Goal: Download file/media

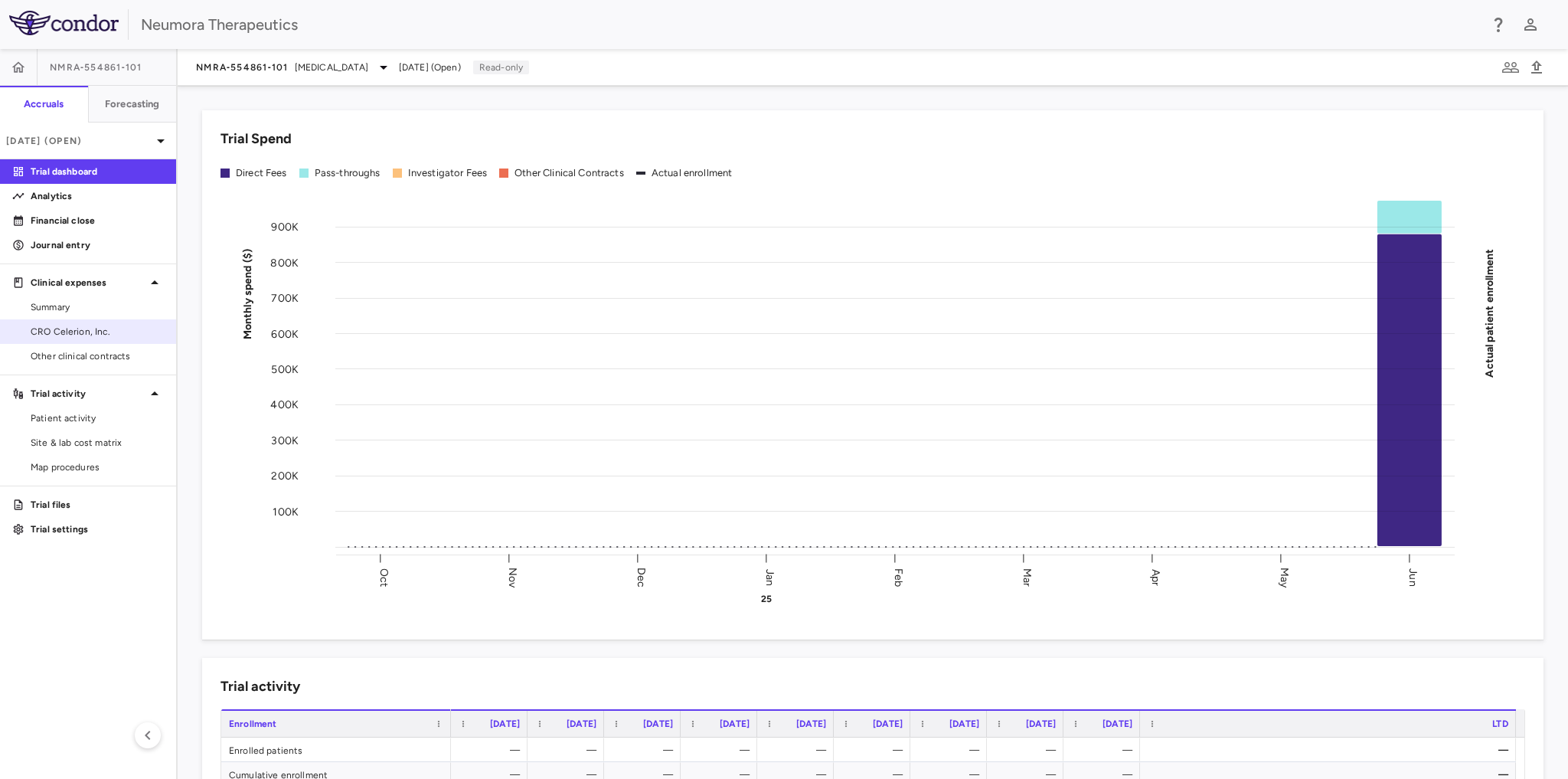
click at [59, 330] on span "CRO Celerion, Inc." at bounding box center [96, 331] width 133 height 14
click at [61, 507] on p "Trial files" at bounding box center [96, 505] width 133 height 14
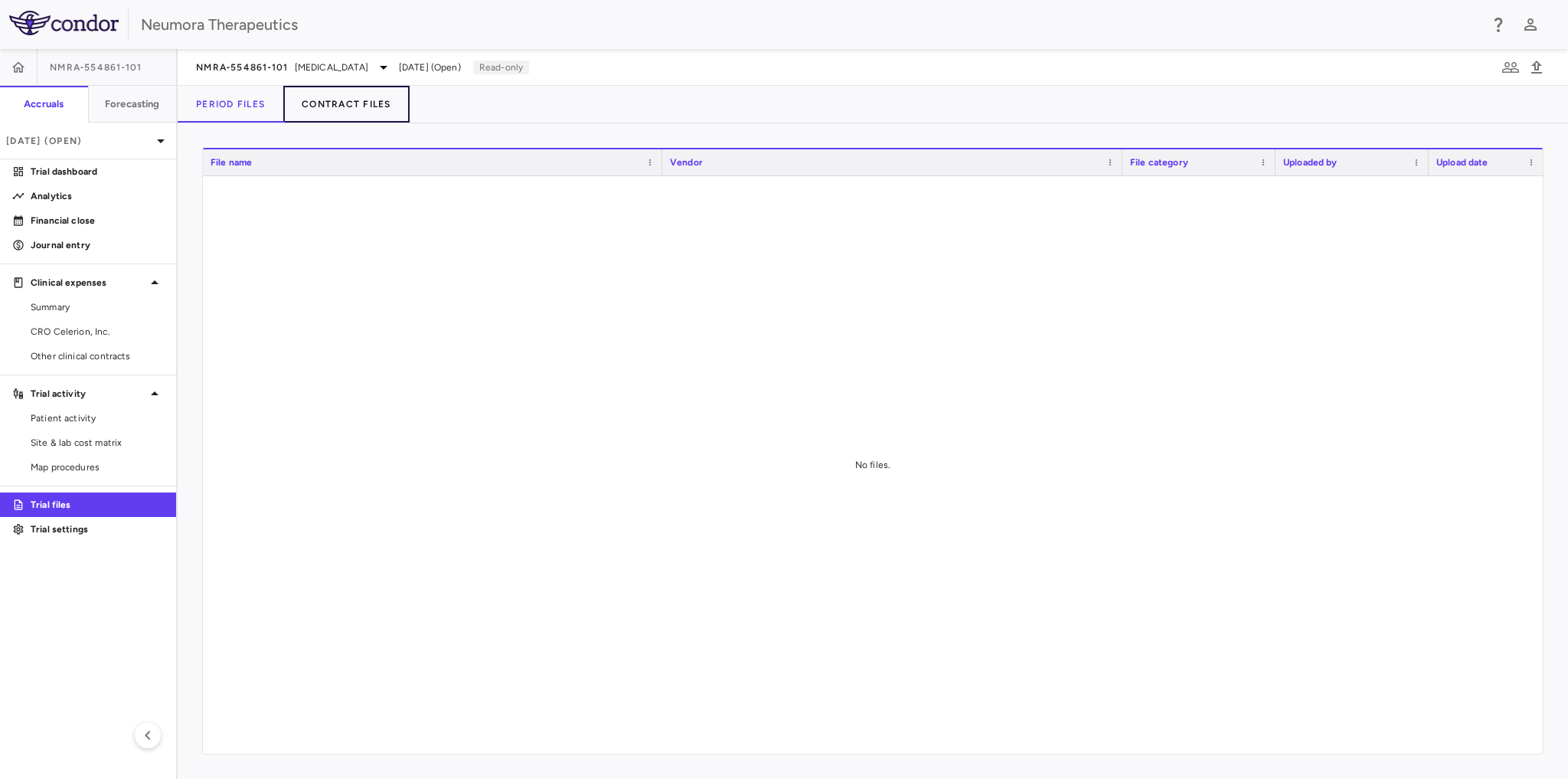
click at [315, 104] on button "Contract Files" at bounding box center [347, 104] width 126 height 37
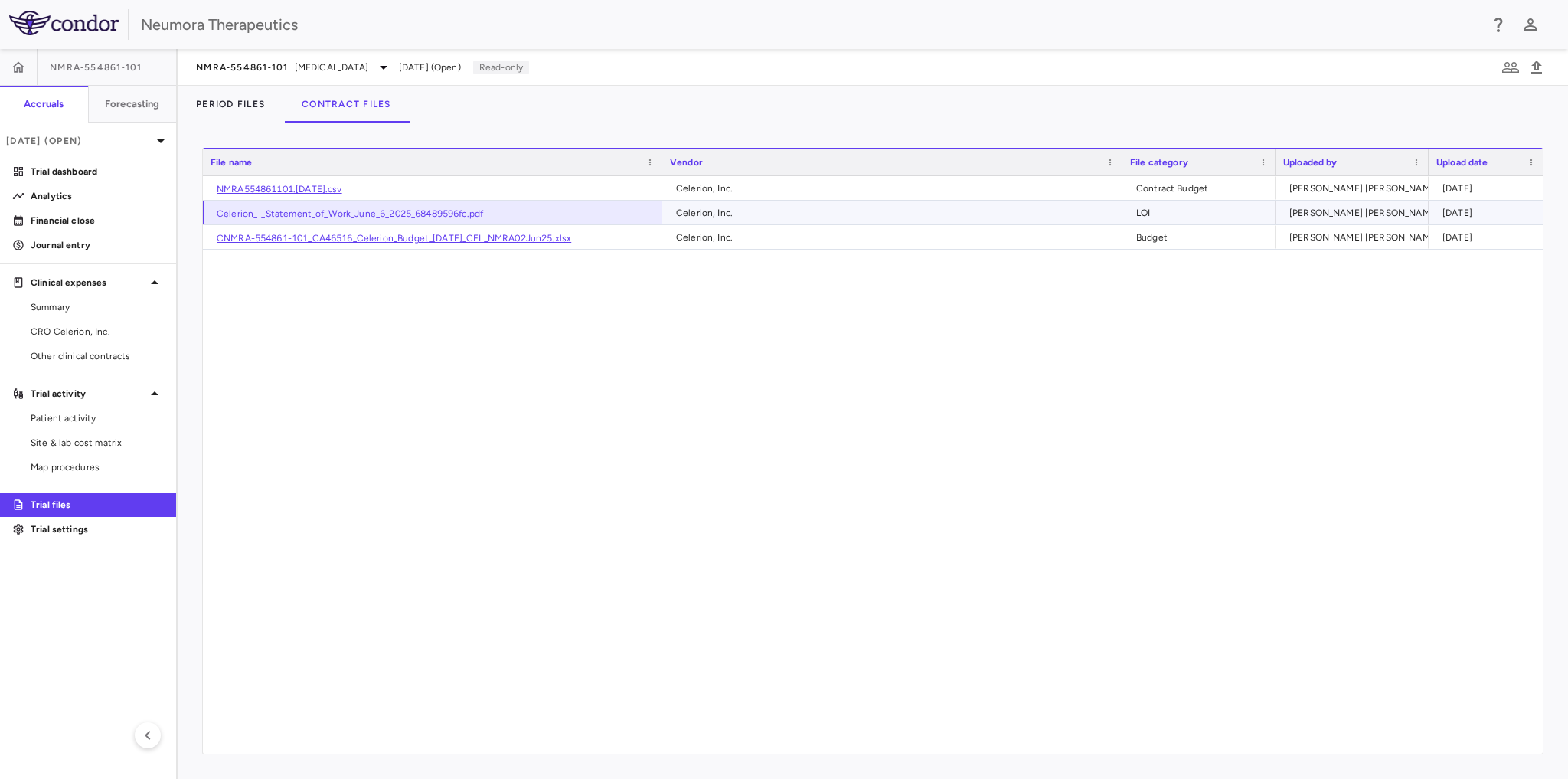
click at [340, 208] on link "Celerion_-_Statement_of_Work_June_6_2025_68489596fc.pdf" at bounding box center [350, 213] width 267 height 10
click at [308, 185] on link "NMRA554861101.[DATE].csv" at bounding box center [279, 189] width 125 height 10
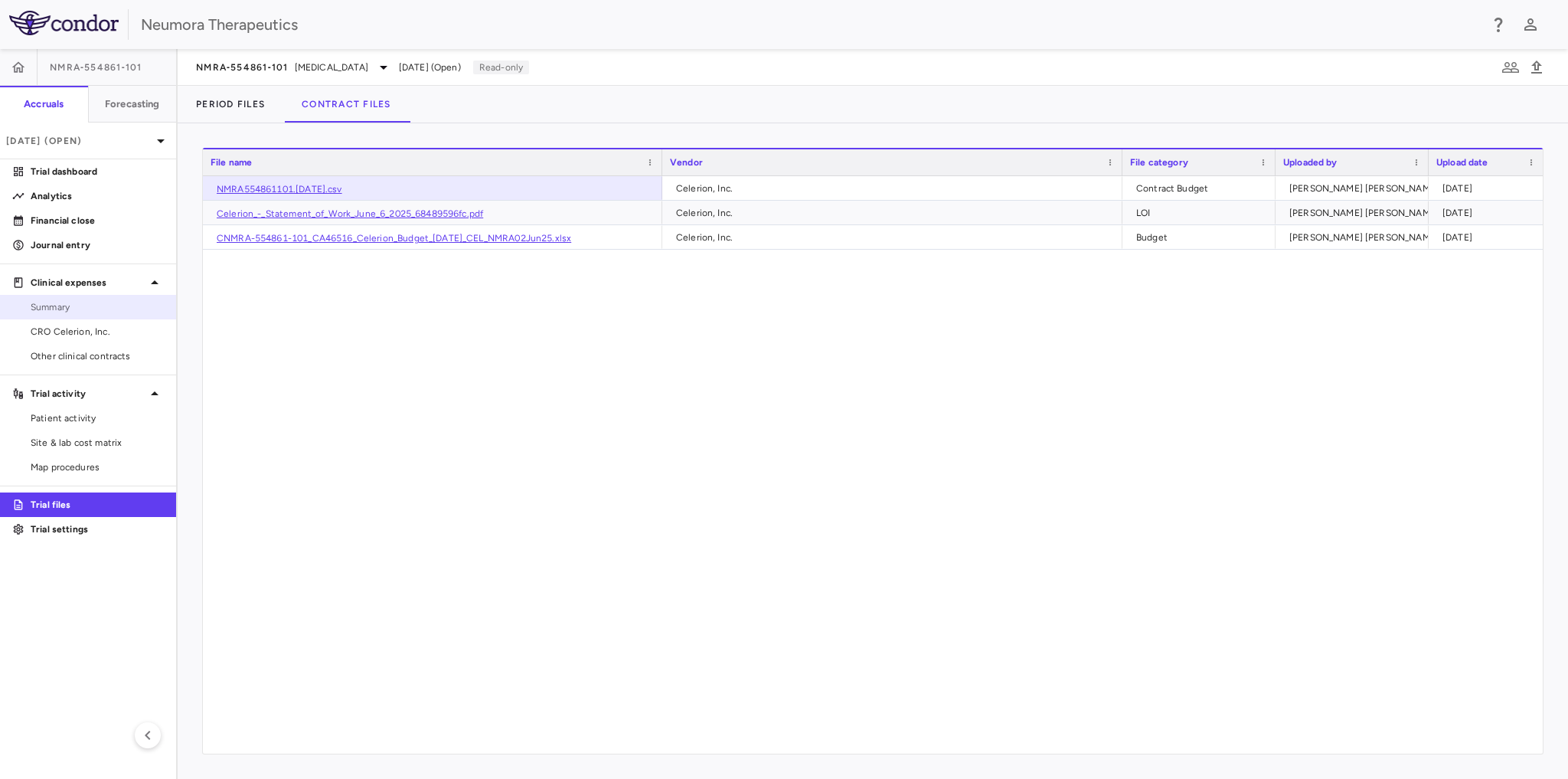
click at [54, 305] on span "Summary" at bounding box center [96, 307] width 133 height 14
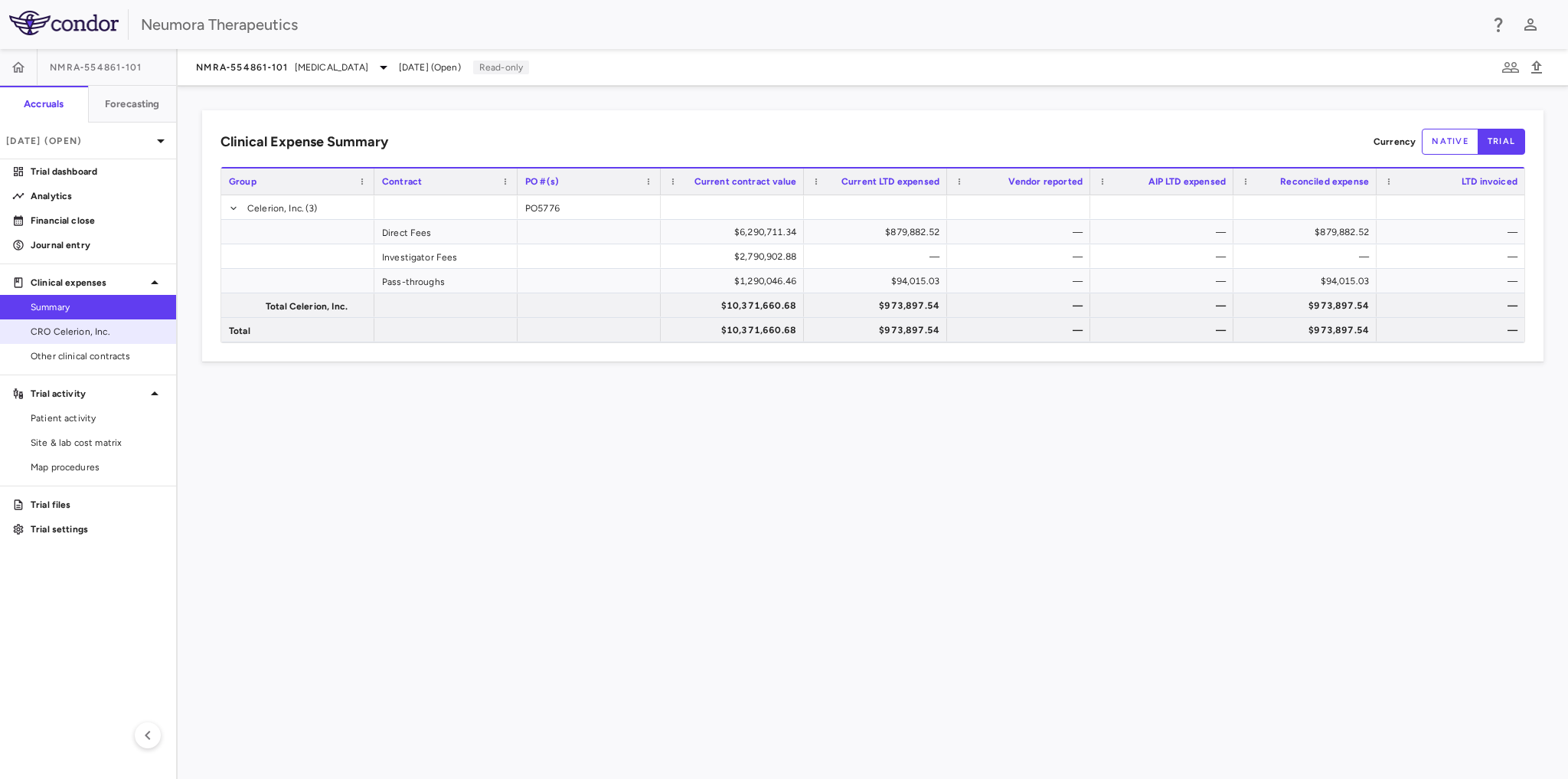
click at [86, 332] on span "CRO Celerion, Inc." at bounding box center [96, 331] width 133 height 14
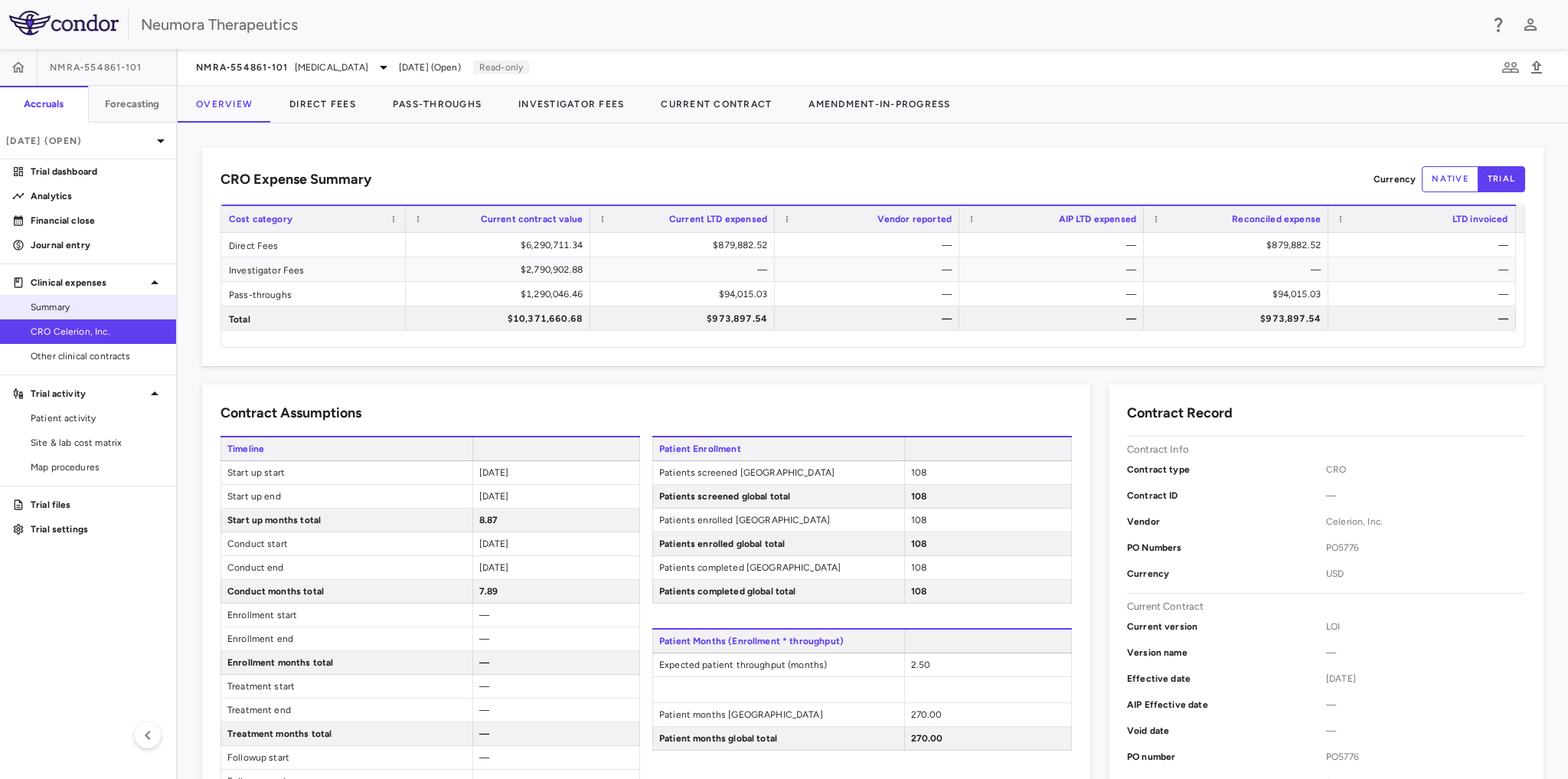
click at [58, 308] on span "Summary" at bounding box center [96, 307] width 133 height 14
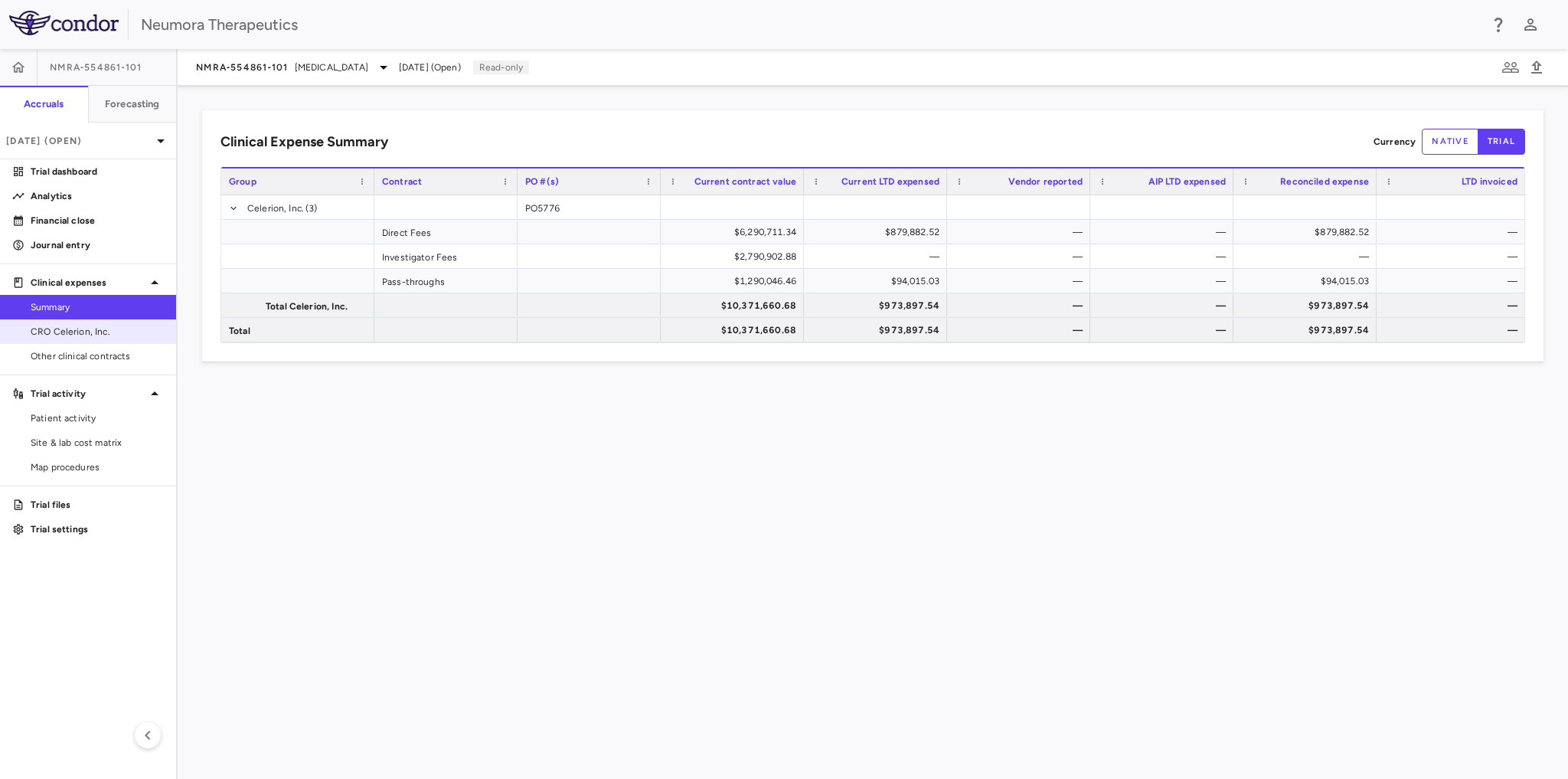
drag, startPoint x: 71, startPoint y: 332, endPoint x: 106, endPoint y: 333, distance: 35.0
click at [71, 332] on span "CRO Celerion, Inc." at bounding box center [96, 331] width 133 height 14
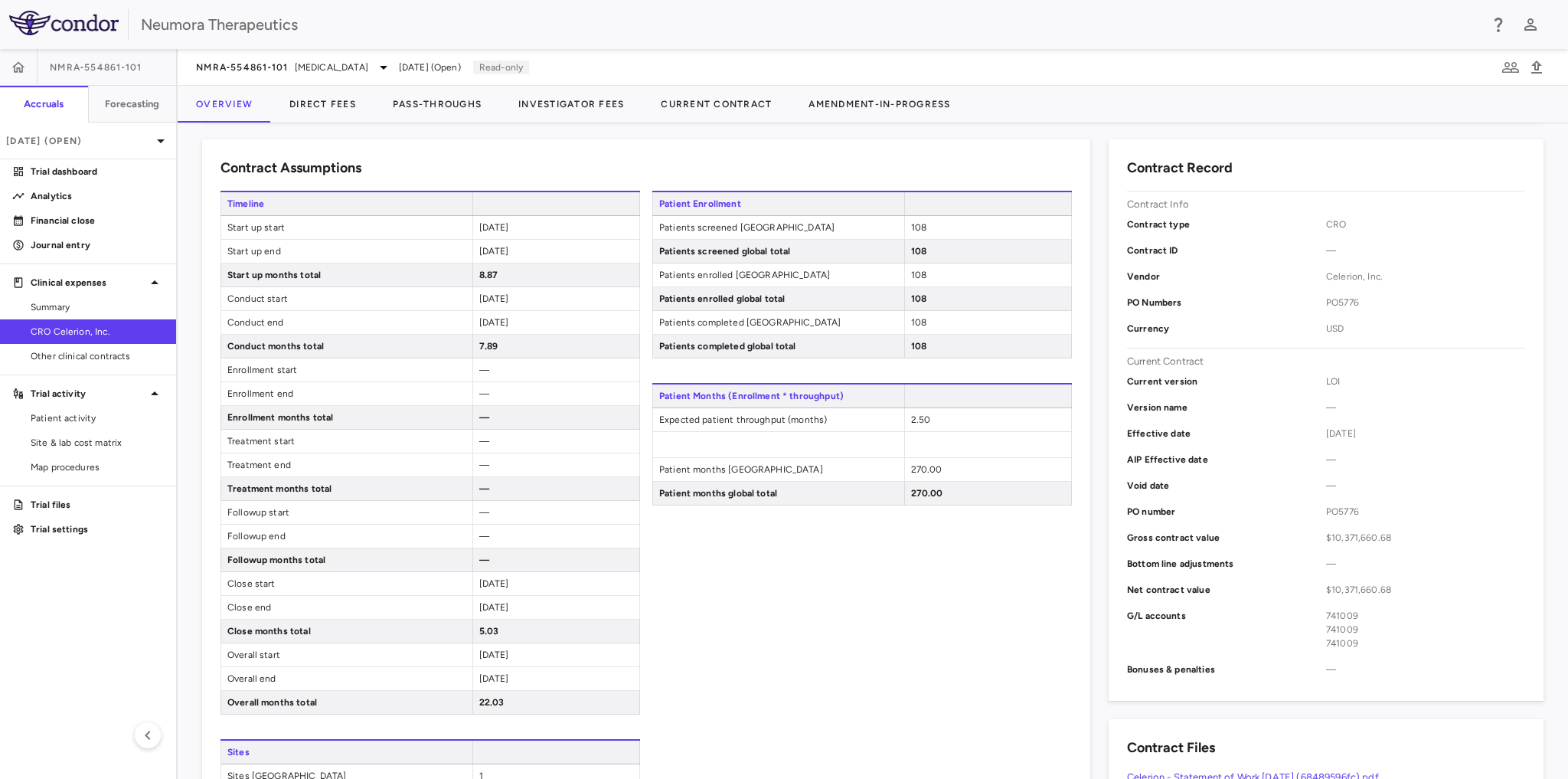
scroll to position [184, 0]
